Goal: Information Seeking & Learning: Learn about a topic

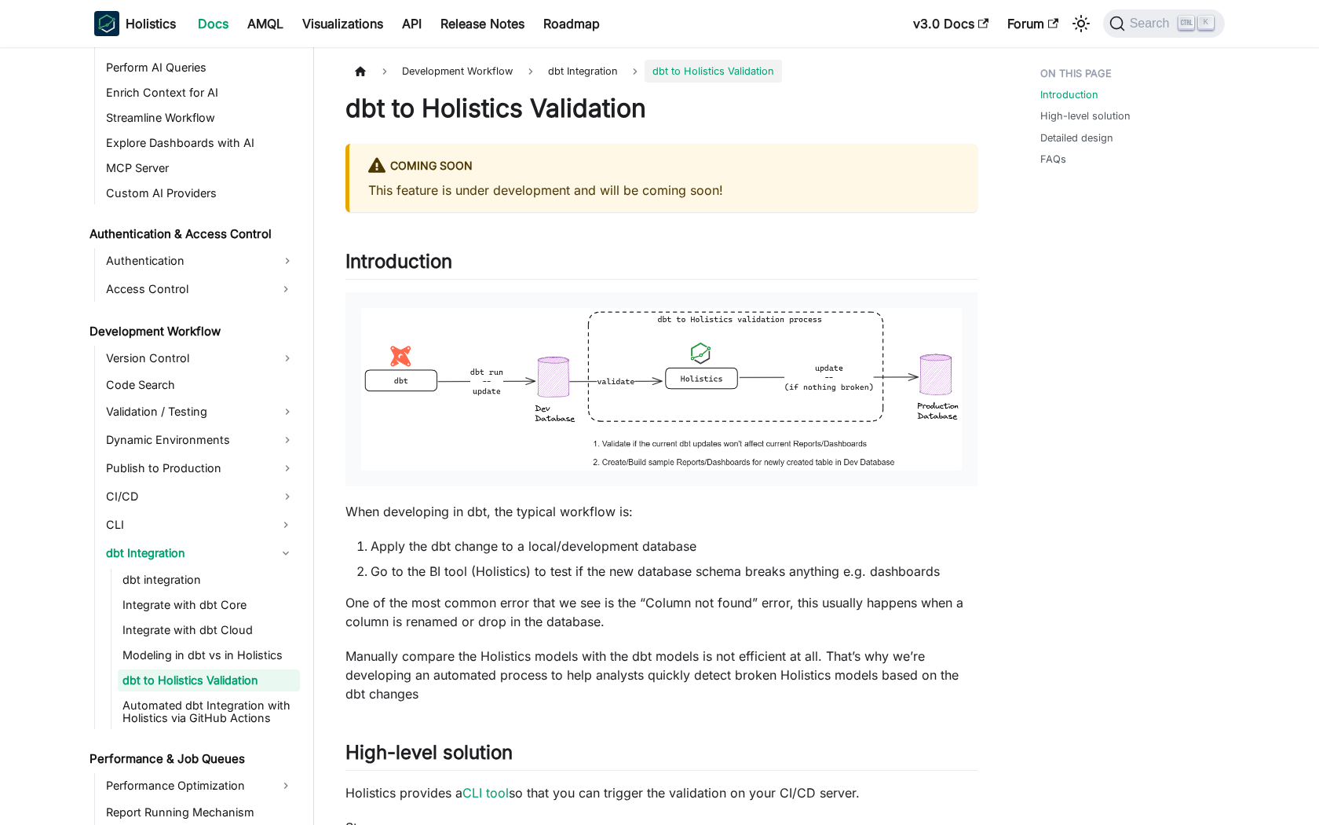
scroll to position [949, 0]
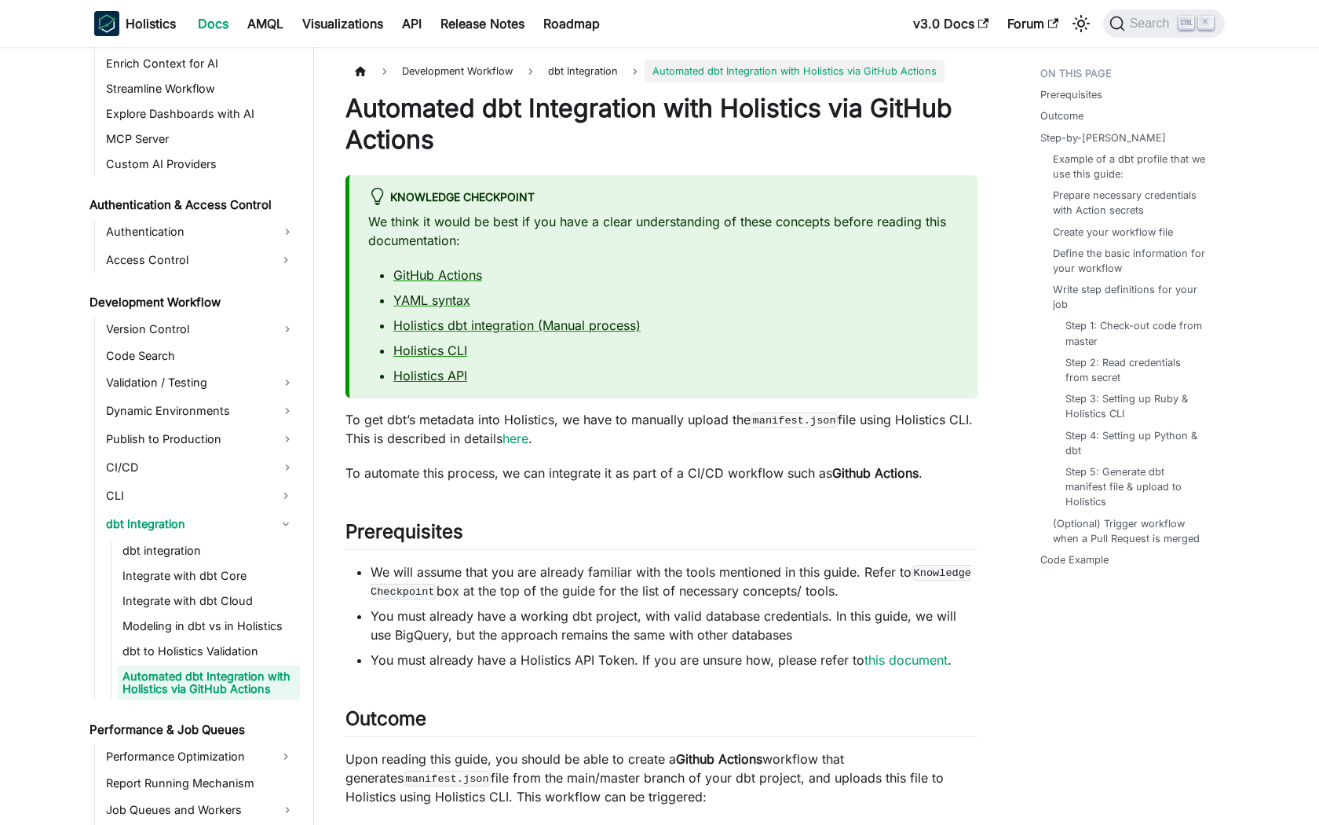
scroll to position [986, 0]
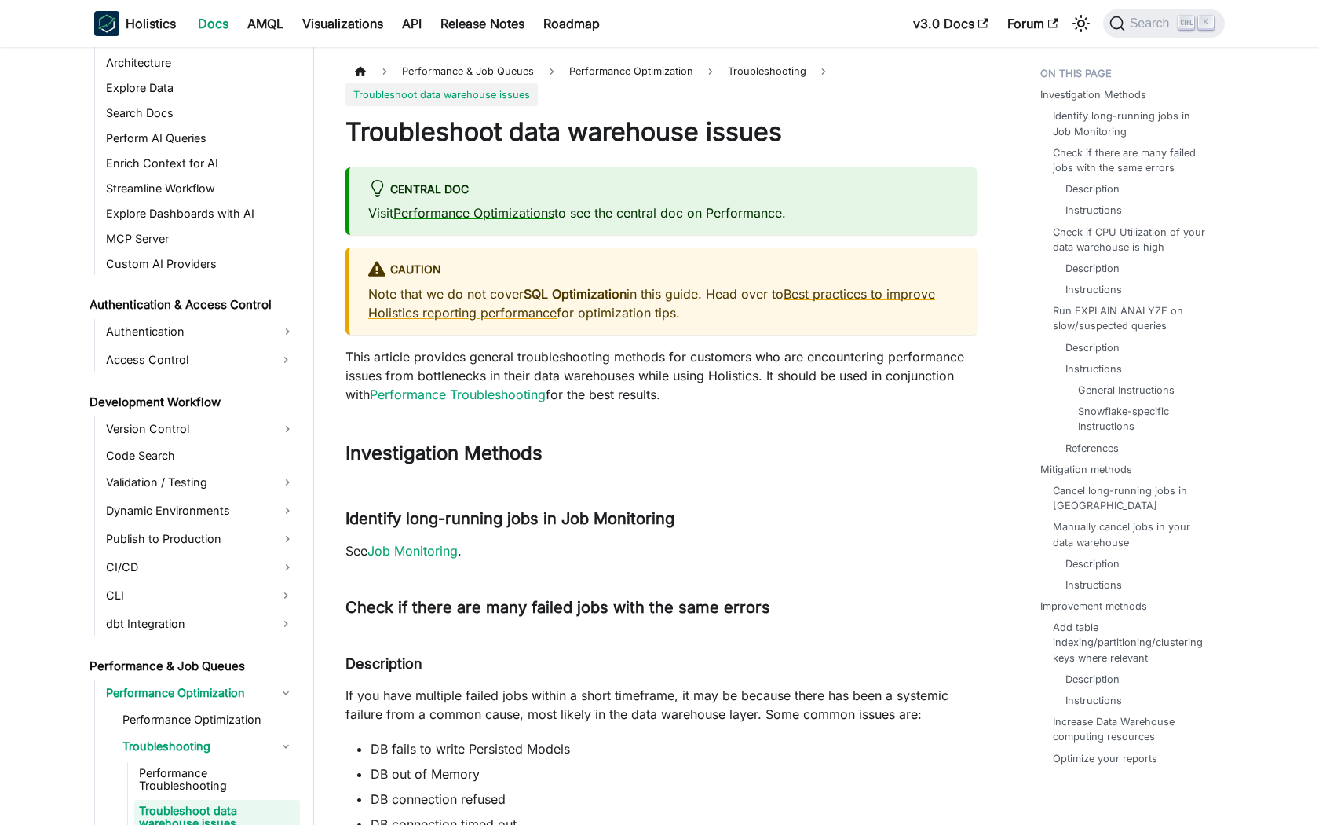
scroll to position [1021, 0]
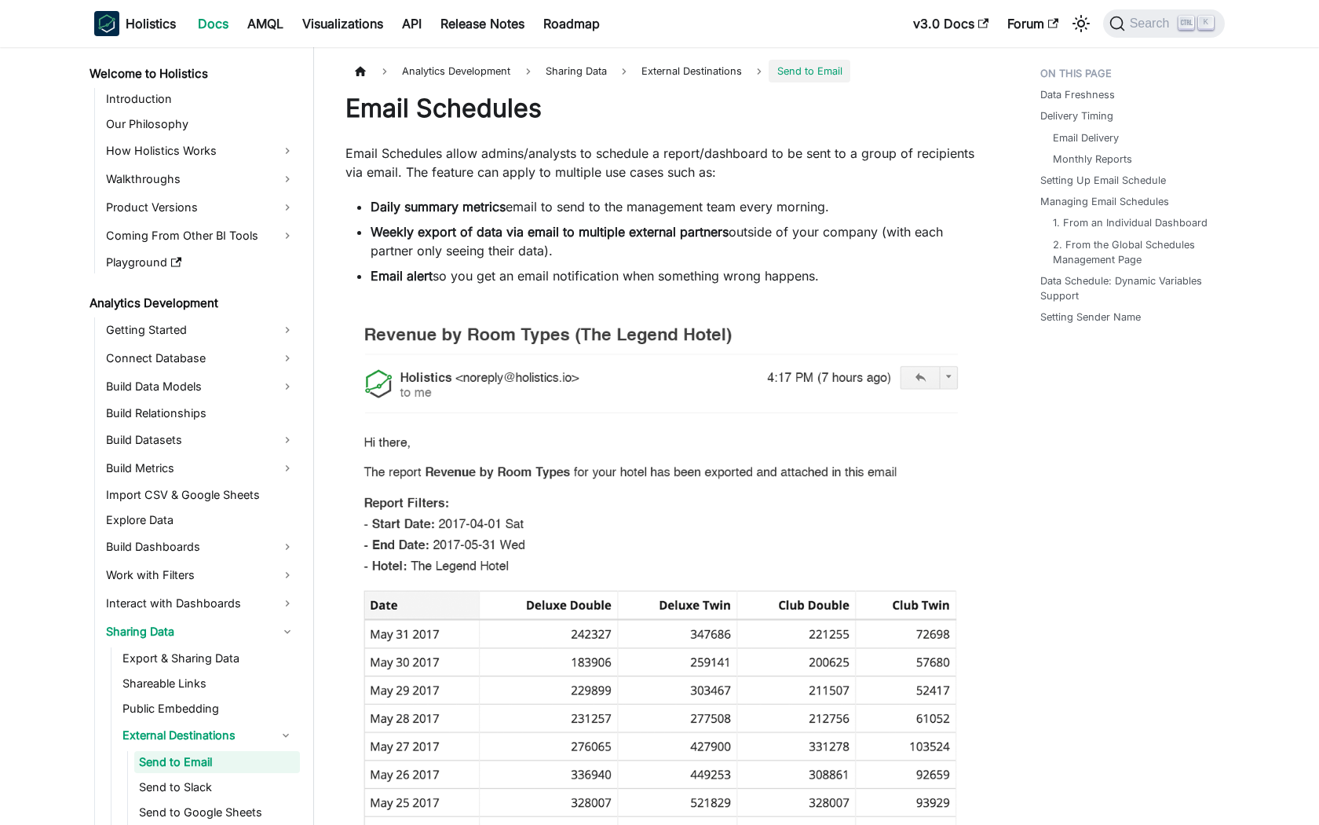
scroll to position [104, 0]
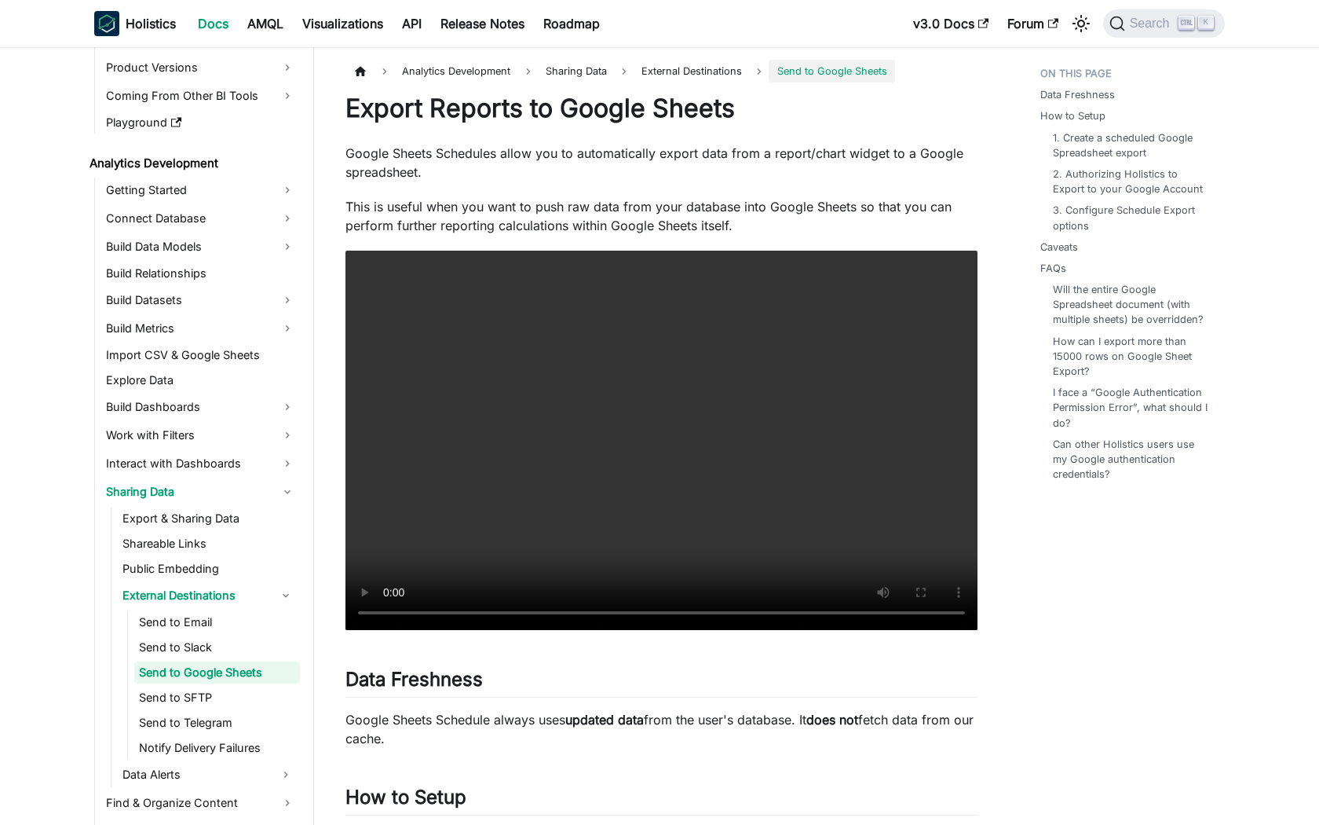
scroll to position [154, 0]
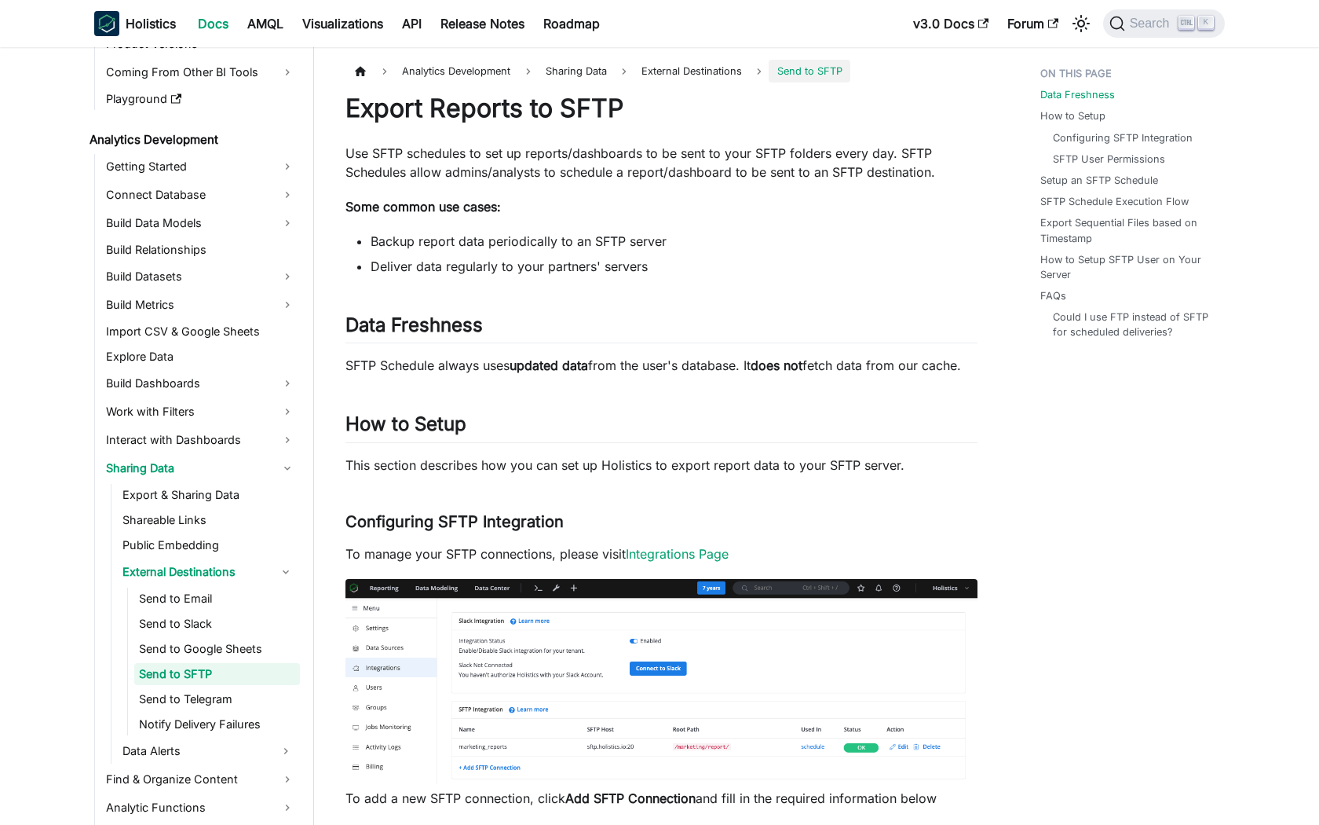
scroll to position [179, 0]
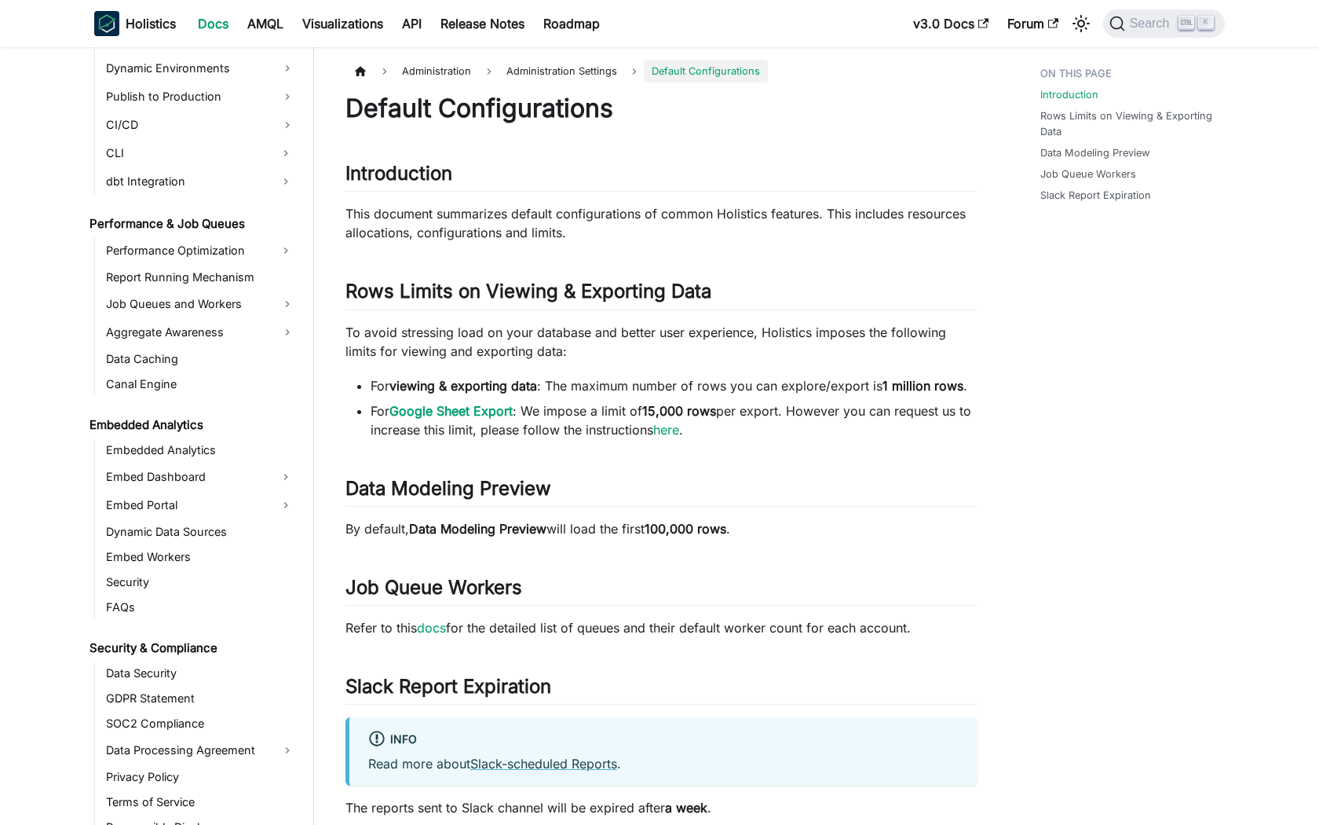
scroll to position [1690, 0]
